Goal: Information Seeking & Learning: Learn about a topic

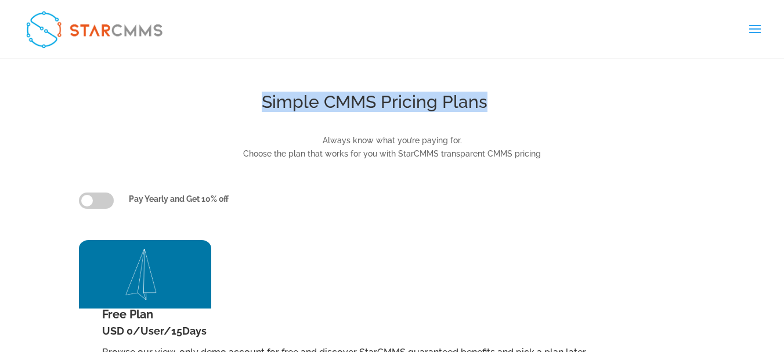
drag, startPoint x: 255, startPoint y: 99, endPoint x: 519, endPoint y: 99, distance: 264.0
click at [519, 99] on h1 "Simple CMMS Pricing Plans" at bounding box center [374, 104] width 661 height 23
click at [466, 96] on h1 "Simple CMMS Pricing Plans" at bounding box center [374, 104] width 661 height 23
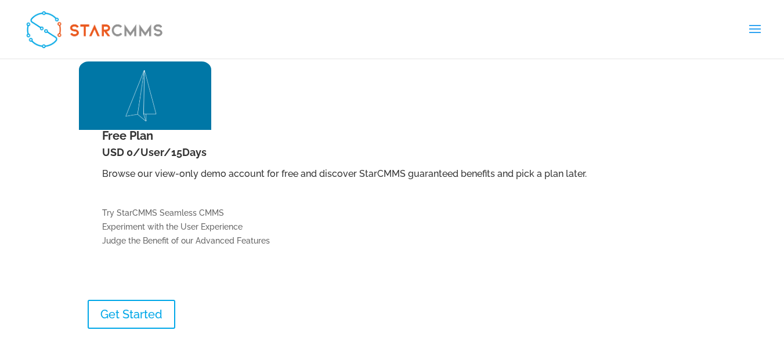
drag, startPoint x: 550, startPoint y: 92, endPoint x: 550, endPoint y: 121, distance: 29.0
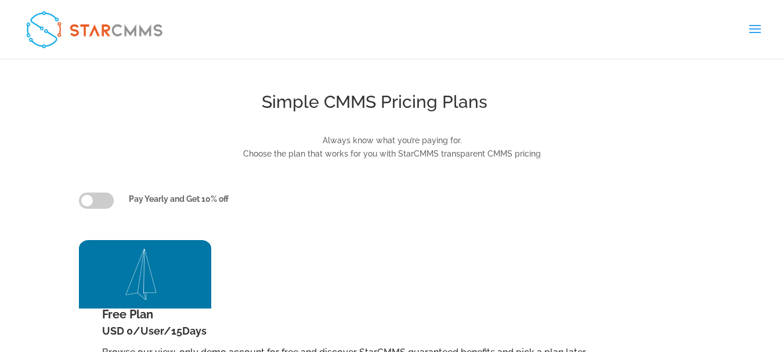
drag, startPoint x: 601, startPoint y: 99, endPoint x: 609, endPoint y: 48, distance: 52.2
click at [0, 0] on link "العربية" at bounding box center [0, 0] width 0 height 0
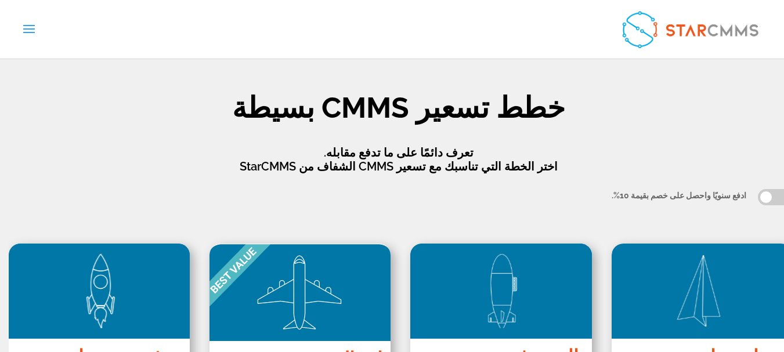
scroll to position [105, 0]
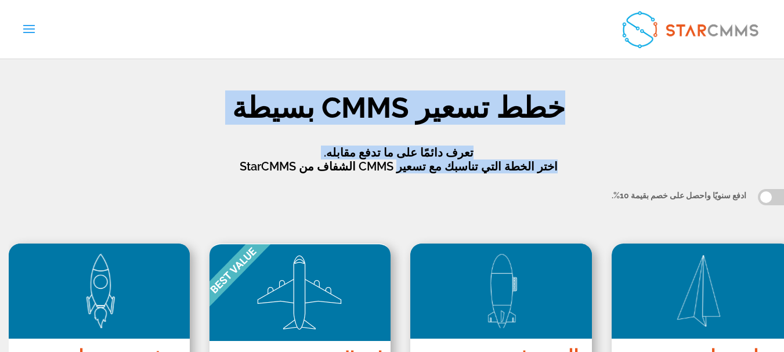
drag, startPoint x: 551, startPoint y: 99, endPoint x: 400, endPoint y: 176, distance: 169.7
click at [400, 176] on div "خطط تسعير CMMS بسيطة تعرف دائمًا على ما تدفع مقابله. اختر الخطة التي تناسبك مع …" at bounding box center [392, 133] width 627 height 111
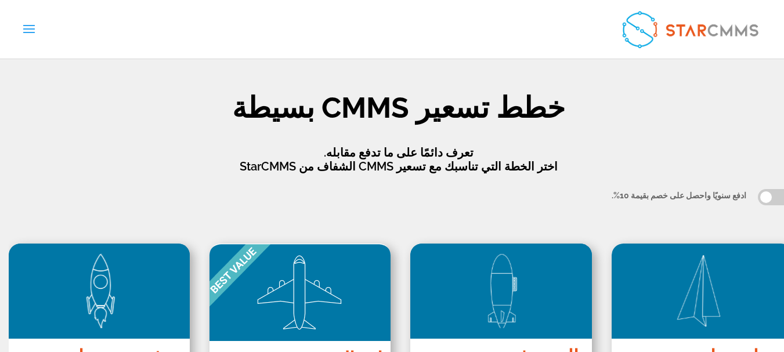
click at [354, 172] on p "تعرف دائمًا على ما تدفع مقابله. اختر الخطة التي تناسبك مع تسعير CMMS الشفاف من …" at bounding box center [398, 160] width 627 height 28
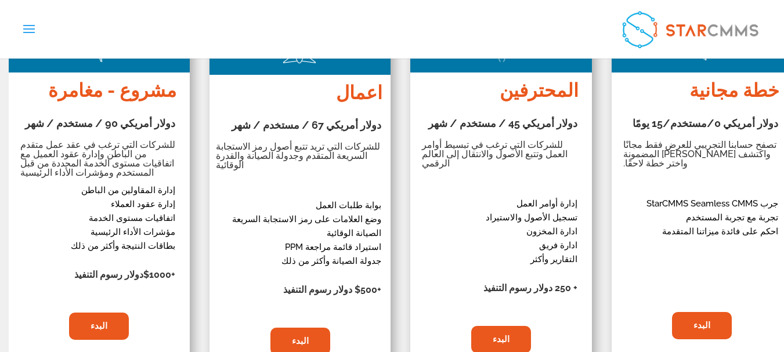
scroll to position [292, 0]
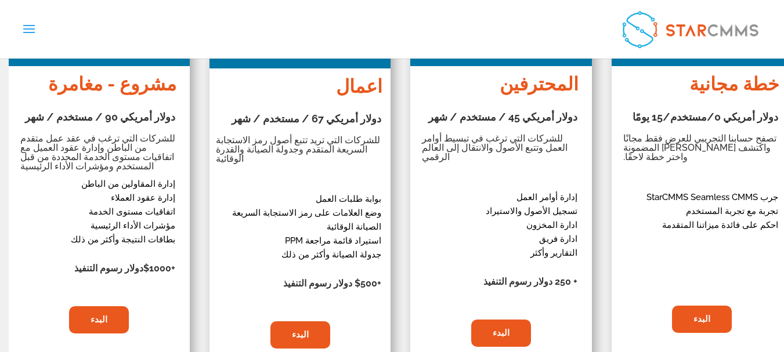
drag, startPoint x: 791, startPoint y: 57, endPoint x: 772, endPoint y: 60, distance: 18.8
click at [384, 189] on div "خطة مجانية دولار أمريكي 0/مستخدم/15 يومًا دولار أمريكي 0/مستخدم/15 يومًا تصفح ح…" at bounding box center [401, 175] width 784 height 408
click at [520, 173] on div "المحترفين دولار أمريكي 45 / مستخدم / شهر 540 دولار / مستخدم $ 486 / مستخدم للشر…" at bounding box center [500, 206] width 162 height 280
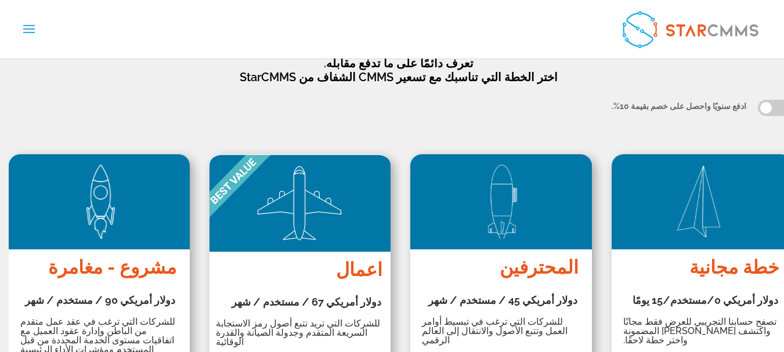
scroll to position [0, 0]
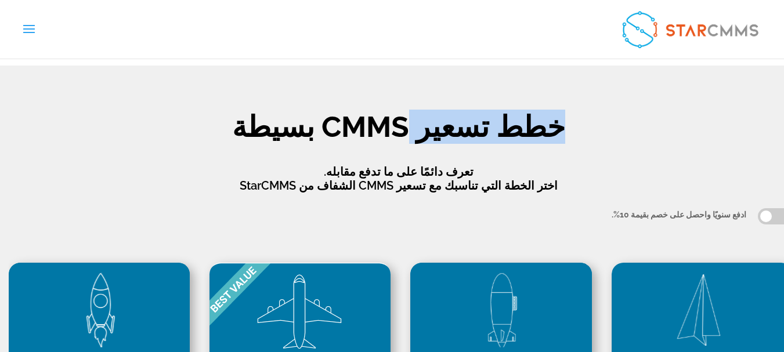
drag, startPoint x: 545, startPoint y: 117, endPoint x: 484, endPoint y: 177, distance: 85.7
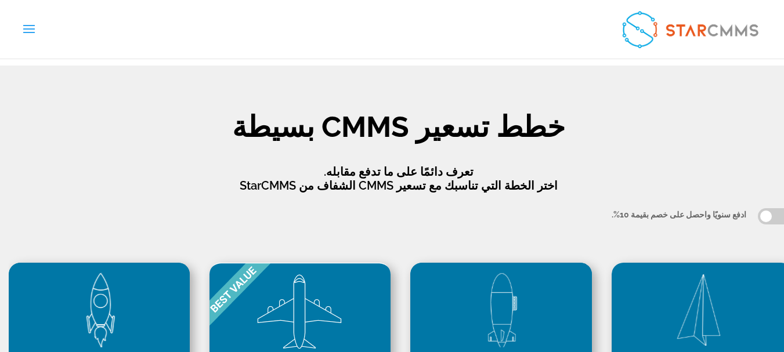
click at [487, 177] on p "تعرف دائمًا على ما تدفع مقابله. اختر الخطة التي تناسبك مع تسعير CMMS الشفاف من …" at bounding box center [398, 179] width 627 height 28
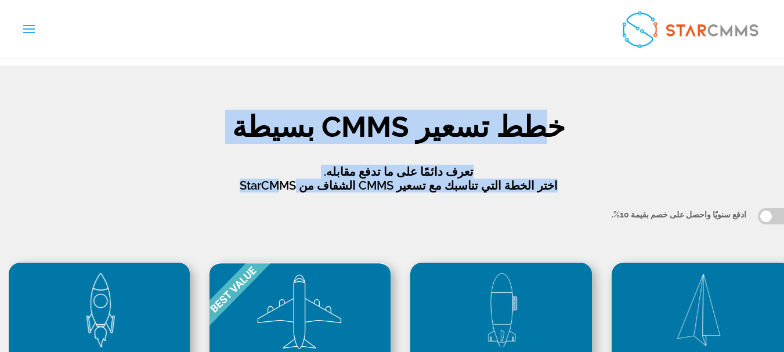
drag, startPoint x: 508, startPoint y: 111, endPoint x: 301, endPoint y: 196, distance: 223.8
click at [301, 196] on div "خطط تسعير CMMS بسيطة تعرف دائمًا على ما تدفع مقابله. اختر الخطة التي تناسبك مع …" at bounding box center [392, 152] width 627 height 111
click at [421, 179] on p "تعرف دائمًا على ما تدفع مقابله. اختر الخطة التي تناسبك مع تسعير CMMS الشفاف من …" at bounding box center [398, 179] width 627 height 28
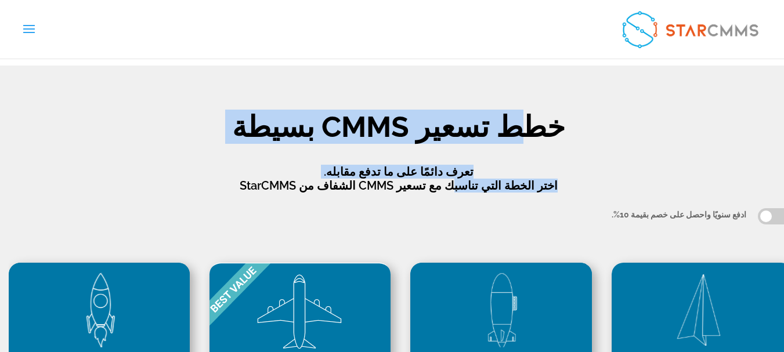
drag, startPoint x: 500, startPoint y: 104, endPoint x: 442, endPoint y: 205, distance: 116.4
click at [442, 205] on div "خطط تسعير CMMS بسيطة تعرف دائمًا على ما تدفع مقابله. اختر الخطة التي تناسبك مع …" at bounding box center [392, 152] width 627 height 111
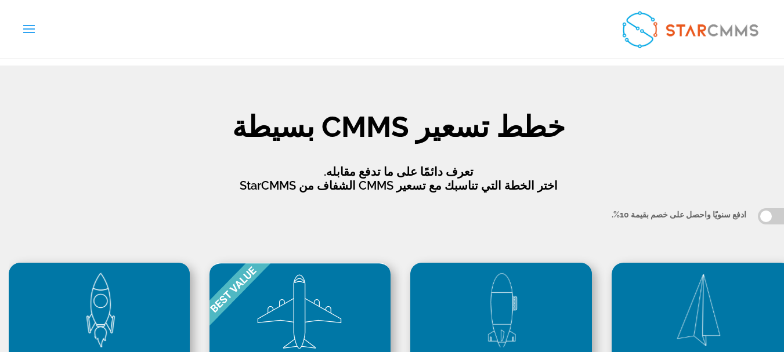
click at [402, 190] on p "تعرف دائمًا على ما تدفع مقابله. اختر الخطة التي تناسبك مع تسعير CMMS الشفاف من …" at bounding box center [398, 179] width 627 height 28
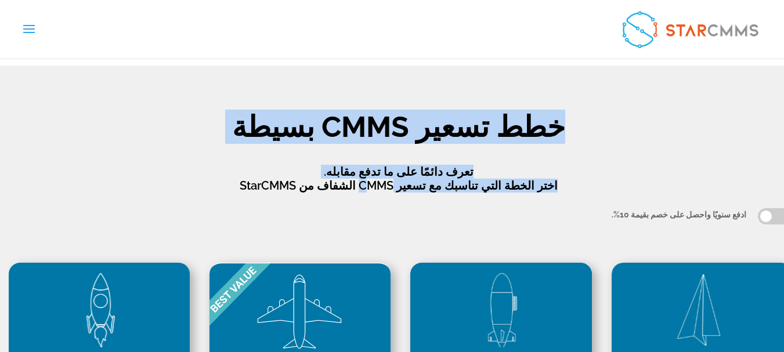
drag, startPoint x: 384, startPoint y: 162, endPoint x: 559, endPoint y: 105, distance: 184.2
click at [559, 105] on div "خطط تسعير CMMS بسيطة تعرف دائمًا على ما تدفع مقابله. اختر الخطة التي تناسبك مع …" at bounding box center [392, 152] width 627 height 111
click at [526, 113] on h1 "خطط تسعير CMMS بسيطة" at bounding box center [398, 130] width 627 height 35
drag, startPoint x: 537, startPoint y: 114, endPoint x: 230, endPoint y: 188, distance: 315.1
click at [230, 188] on div "خطط تسعير CMMS بسيطة تعرف دائمًا على ما تدفع مقابله. اختر الخطة التي تناسبك مع …" at bounding box center [398, 153] width 627 height 80
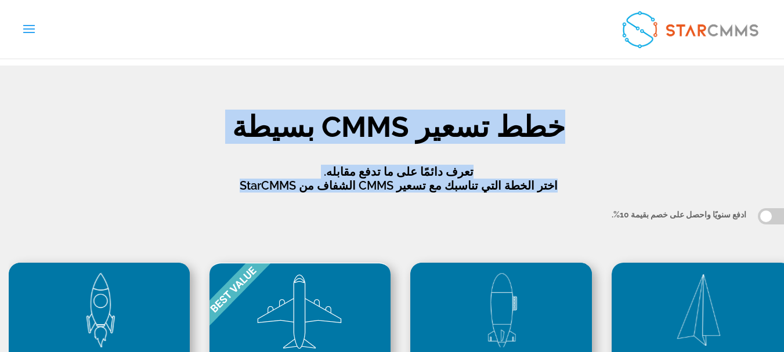
click at [237, 197] on div "خطط تسعير CMMS بسيطة تعرف دائمًا على ما تدفع مقابله. اختر الخطة التي تناسبك مع …" at bounding box center [392, 152] width 627 height 111
drag, startPoint x: 263, startPoint y: 193, endPoint x: 520, endPoint y: 123, distance: 267.0
click at [520, 122] on div "خطط تسعير CMMS بسيطة تعرف دائمًا على ما تدفع مقابله. اختر الخطة التي تناسبك مع …" at bounding box center [392, 152] width 627 height 111
click at [512, 131] on h1 "خطط تسعير CMMS بسيطة" at bounding box center [398, 130] width 627 height 35
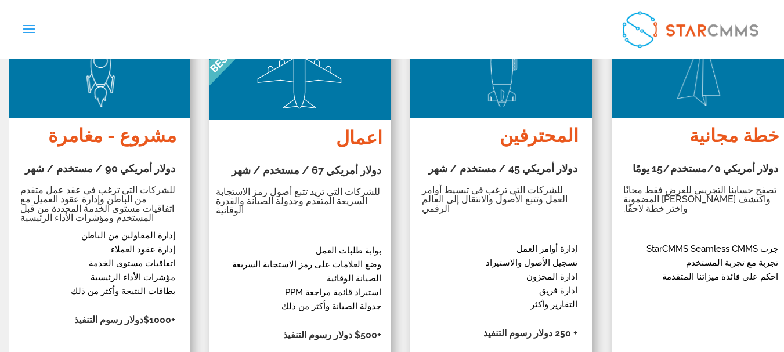
drag, startPoint x: 430, startPoint y: 92, endPoint x: 425, endPoint y: 126, distance: 34.0
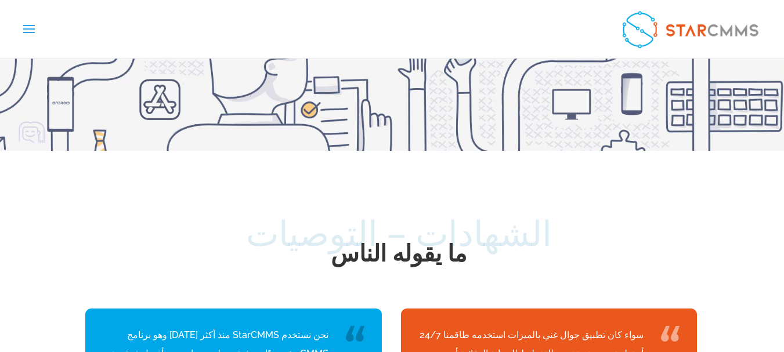
scroll to position [2943, 0]
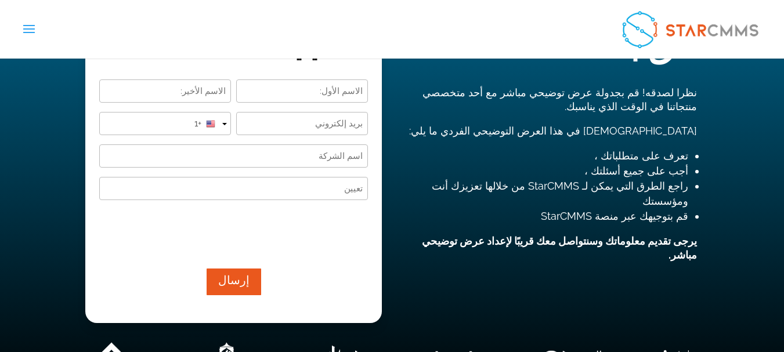
scroll to position [189, 0]
